Goal: Task Accomplishment & Management: Use online tool/utility

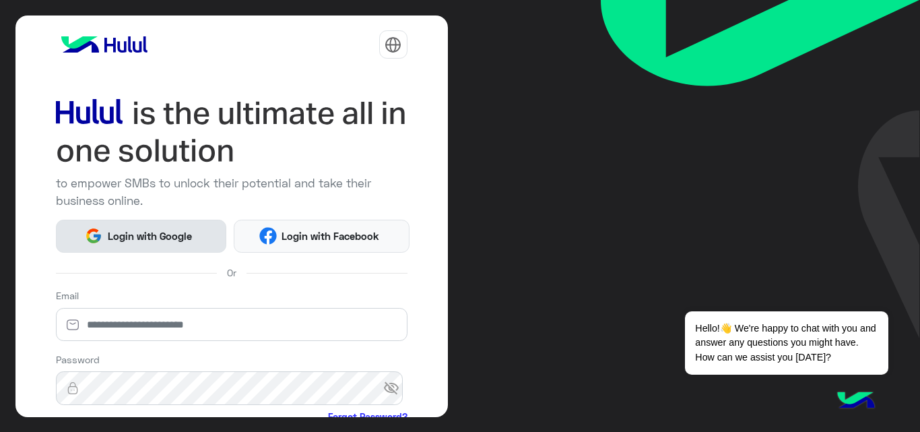
click at [110, 228] on span "Login with Google" at bounding box center [149, 235] width 94 height 15
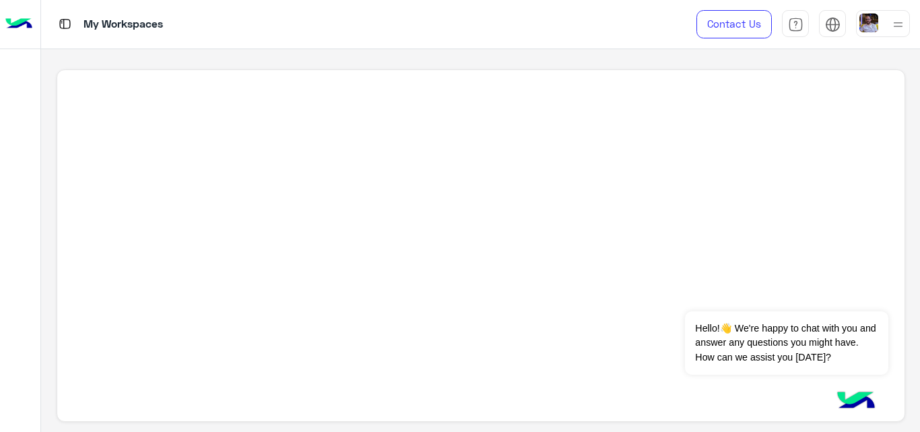
scroll to position [5, 0]
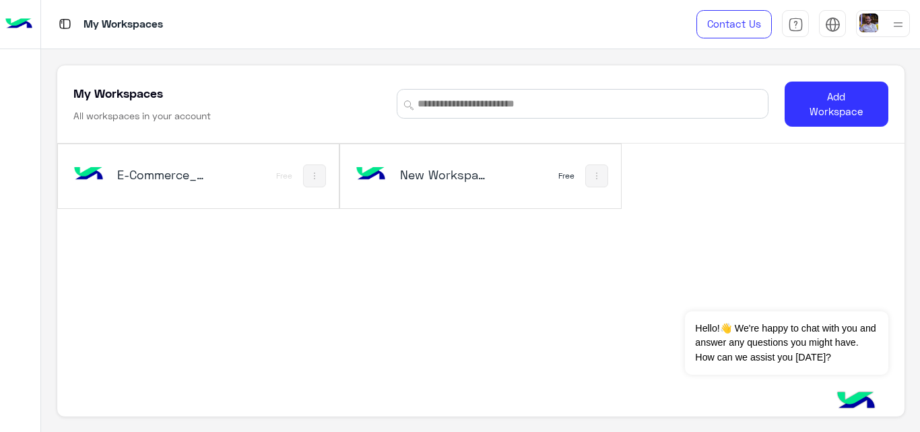
click at [143, 168] on h5 "E-Commerce_copy_1" at bounding box center [163, 174] width 92 height 16
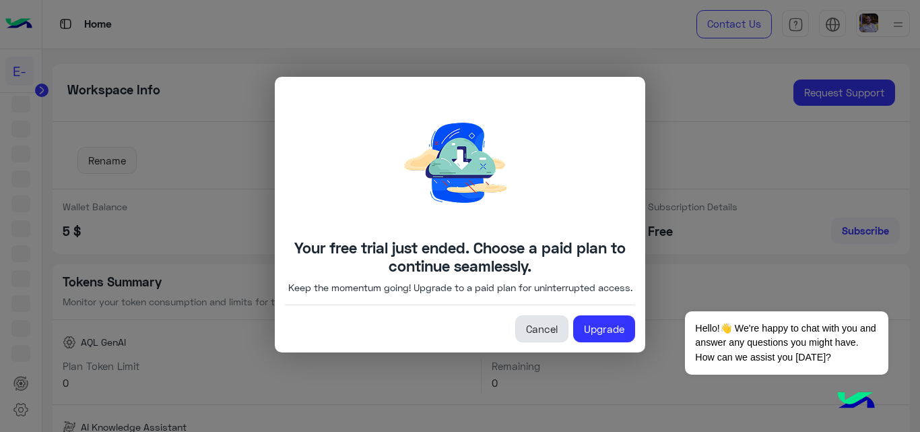
click at [554, 337] on link "Cancel" at bounding box center [541, 328] width 53 height 27
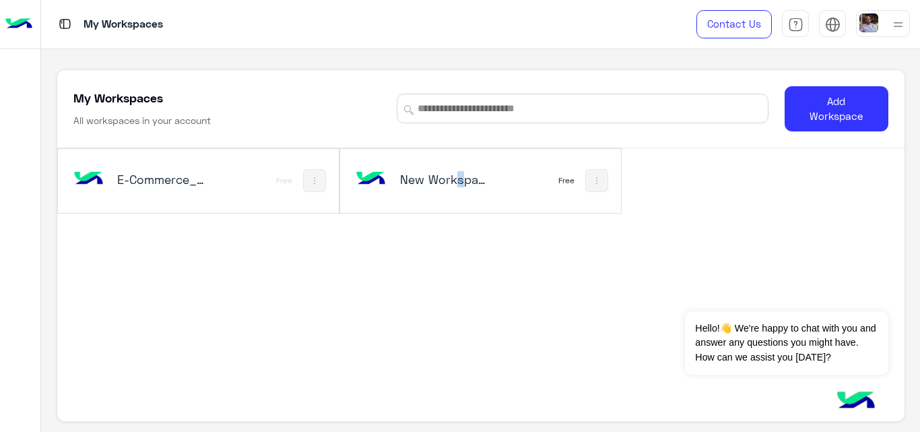
click at [451, 185] on h5 "New Workspace 1" at bounding box center [446, 179] width 92 height 16
click at [529, 247] on div "E-Commerce_copy_1 Free New Workspace 1 Free" at bounding box center [480, 289] width 847 height 282
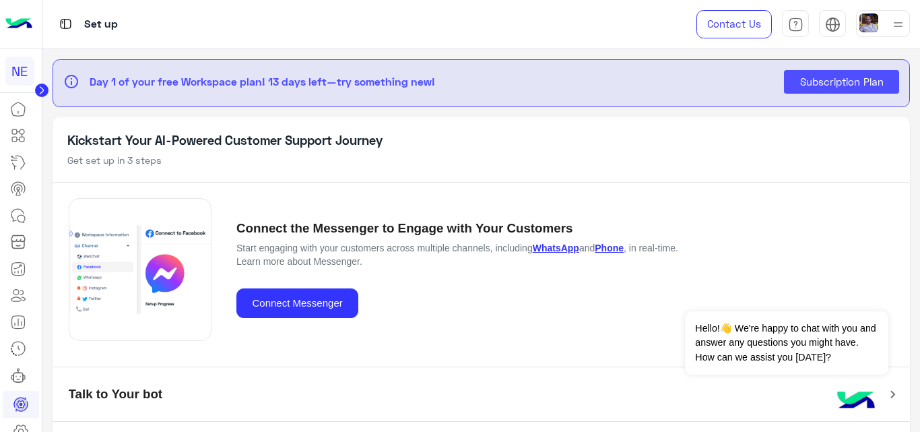
click at [46, 86] on circle at bounding box center [41, 90] width 13 height 13
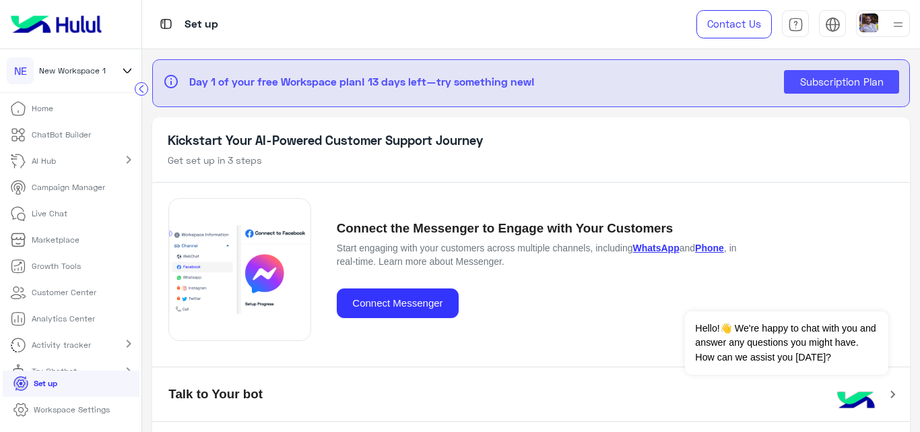
click at [74, 135] on p "ChatBot Builder" at bounding box center [61, 135] width 59 height 12
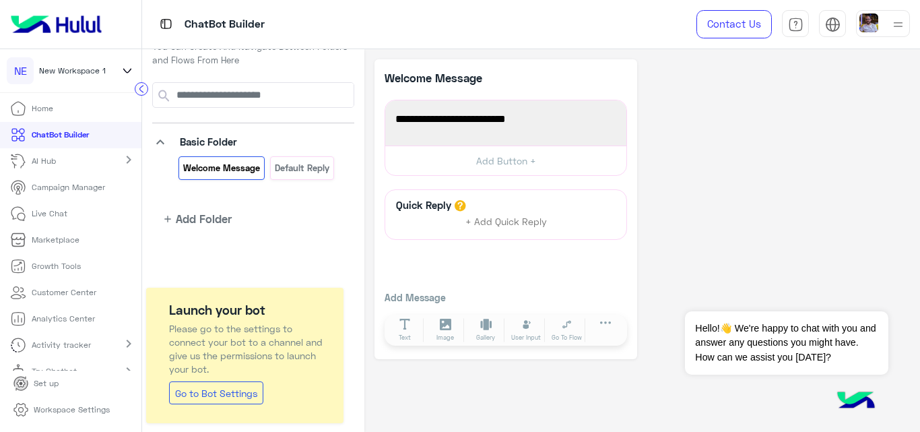
scroll to position [36, 0]
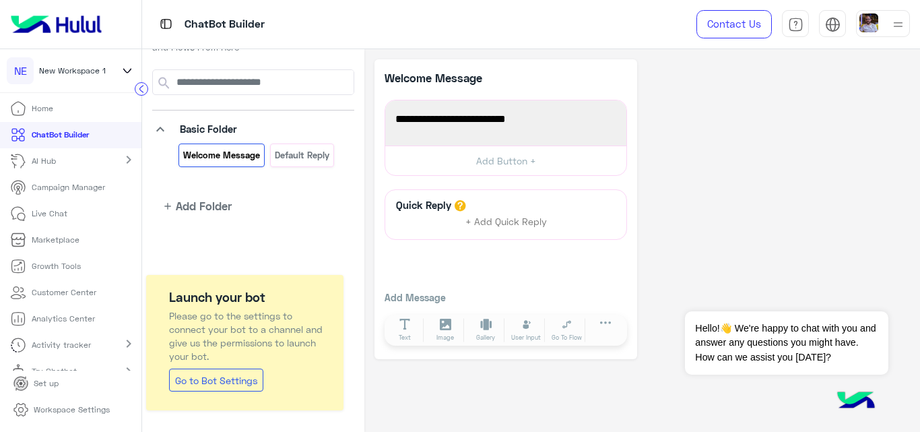
click at [61, 180] on link "Campaign Manager" at bounding box center [57, 187] width 115 height 26
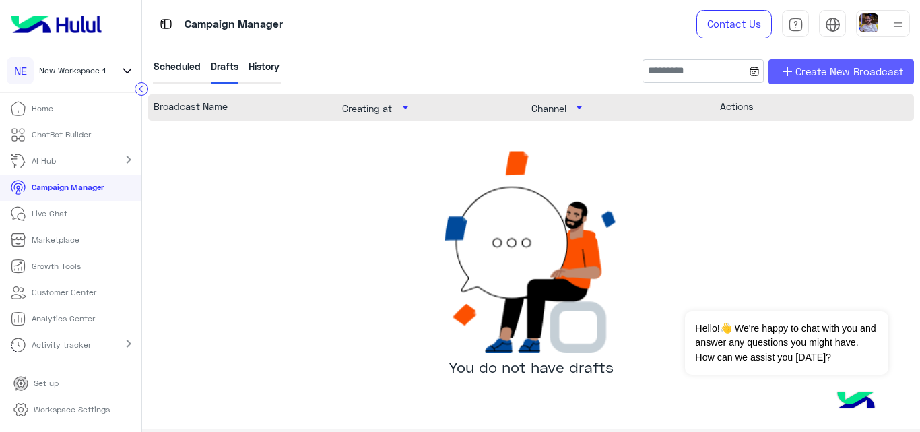
click at [827, 74] on span "Create New Broadcast" at bounding box center [849, 71] width 108 height 15
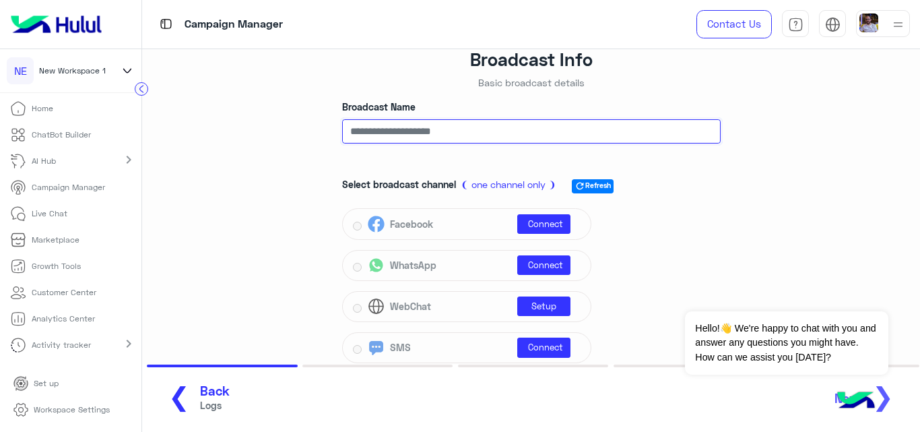
click at [373, 130] on input "Broadcast Name" at bounding box center [531, 131] width 378 height 24
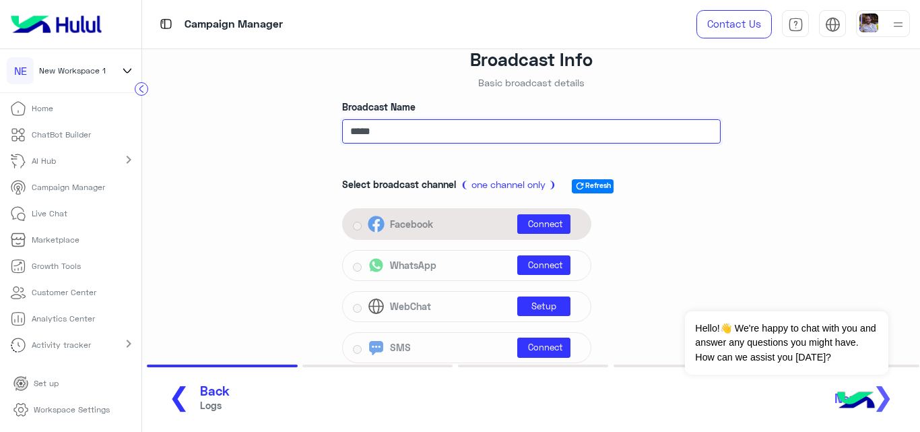
type input "*****"
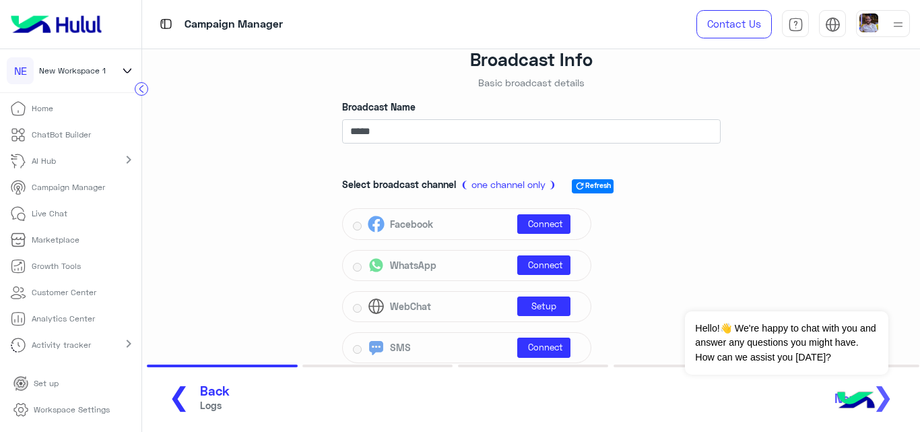
click at [70, 218] on link "Live Chat" at bounding box center [38, 214] width 77 height 26
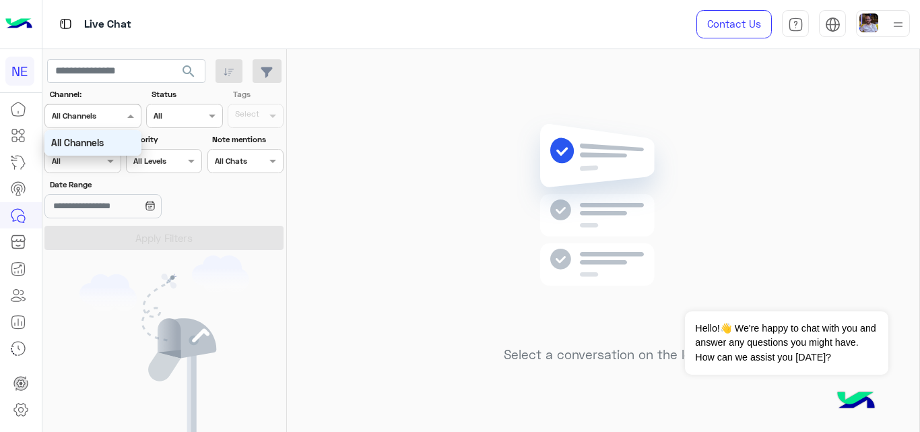
click at [119, 119] on div at bounding box center [93, 114] width 96 height 13
click at [19, 110] on icon at bounding box center [18, 109] width 16 height 16
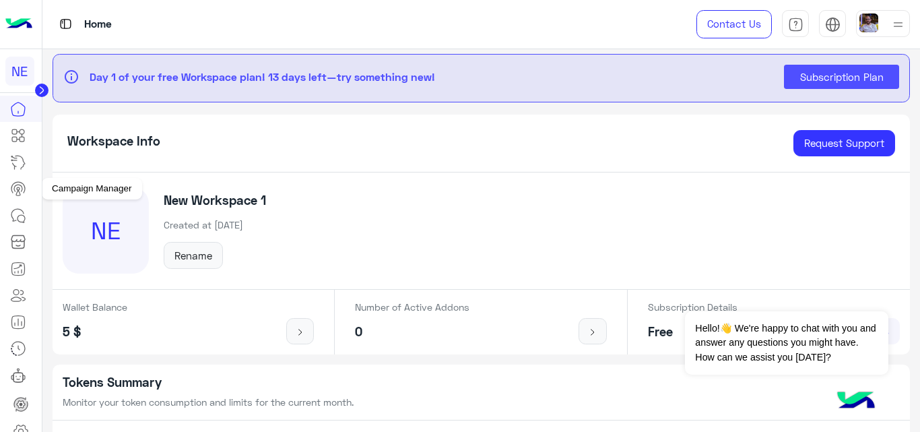
click at [26, 186] on icon at bounding box center [18, 188] width 16 height 16
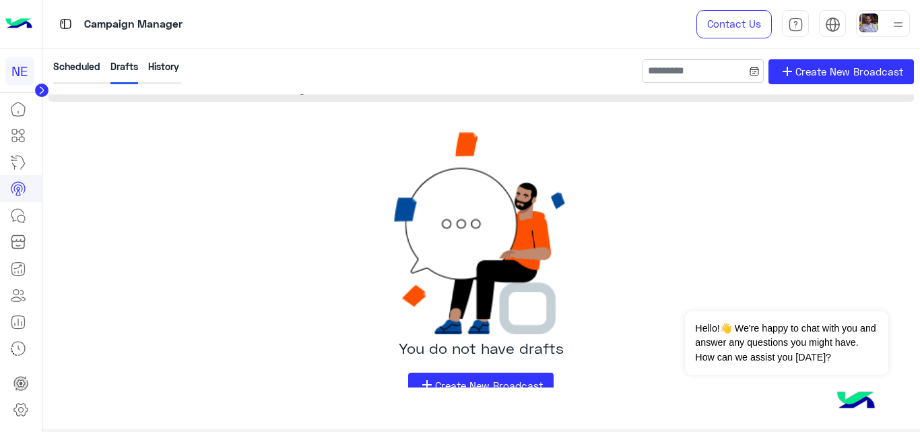
scroll to position [29, 0]
